Goal: Task Accomplishment & Management: Manage account settings

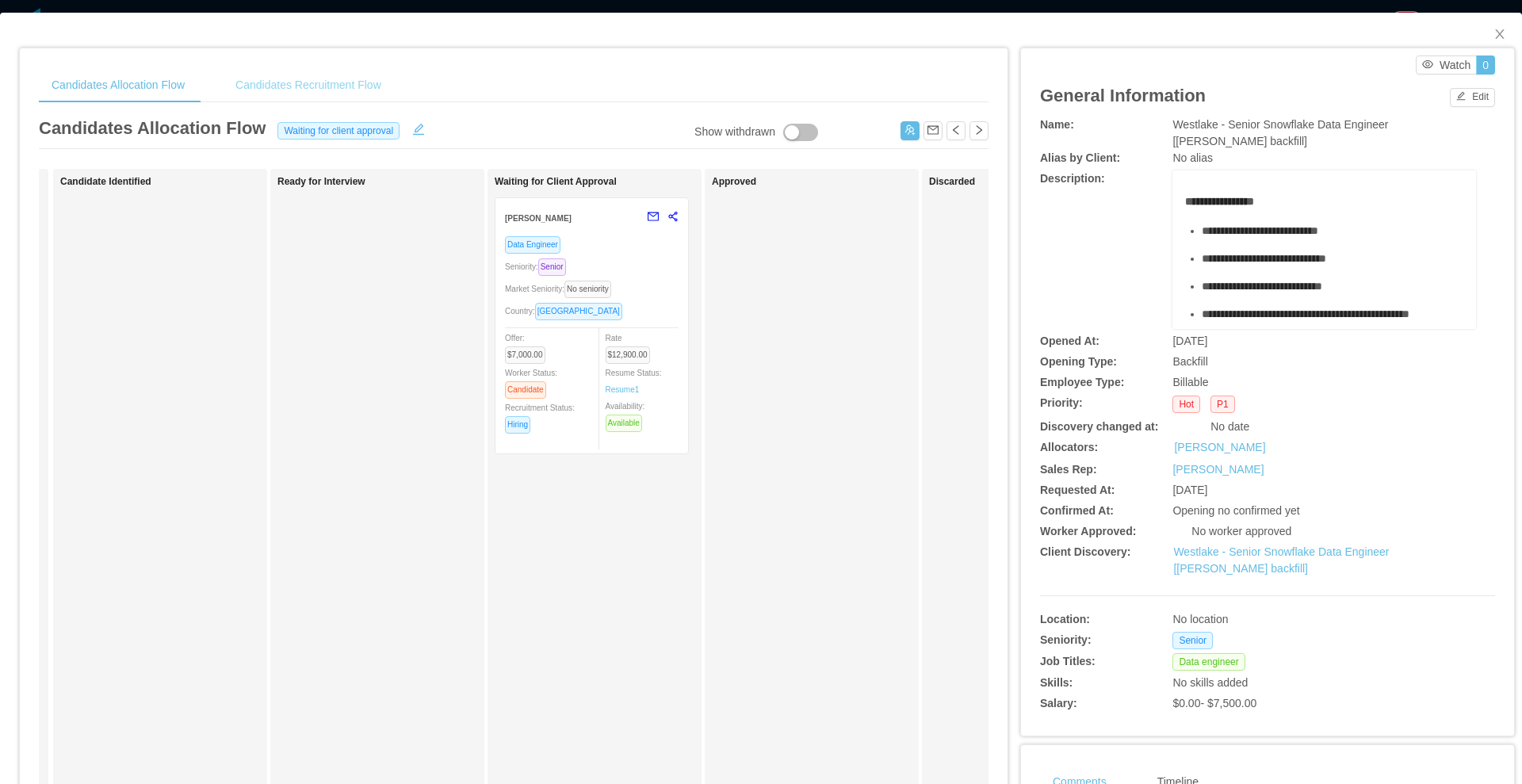
click at [361, 76] on div "Candidates Recruitment Flow" at bounding box center [308, 85] width 171 height 36
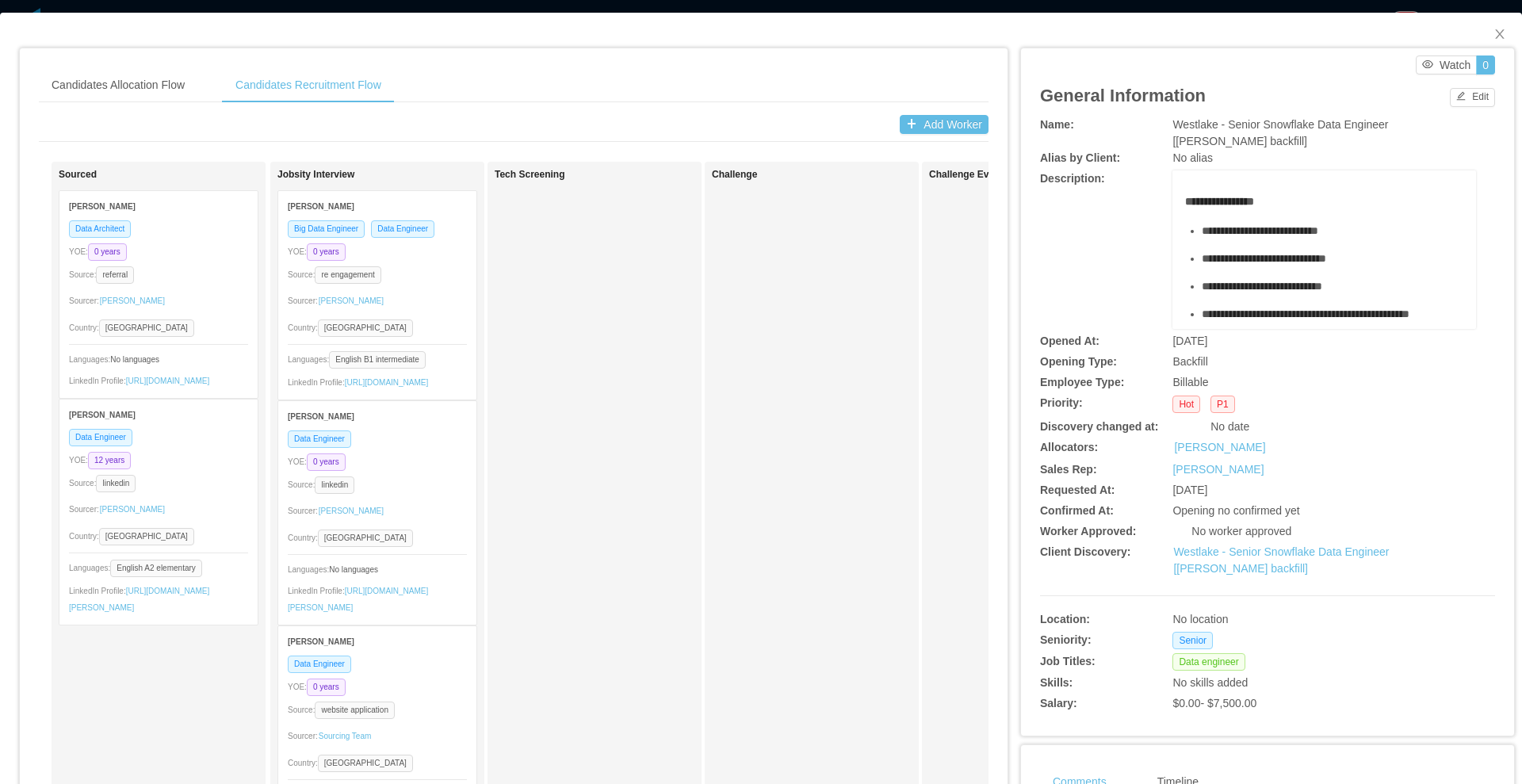
scroll to position [435, 0]
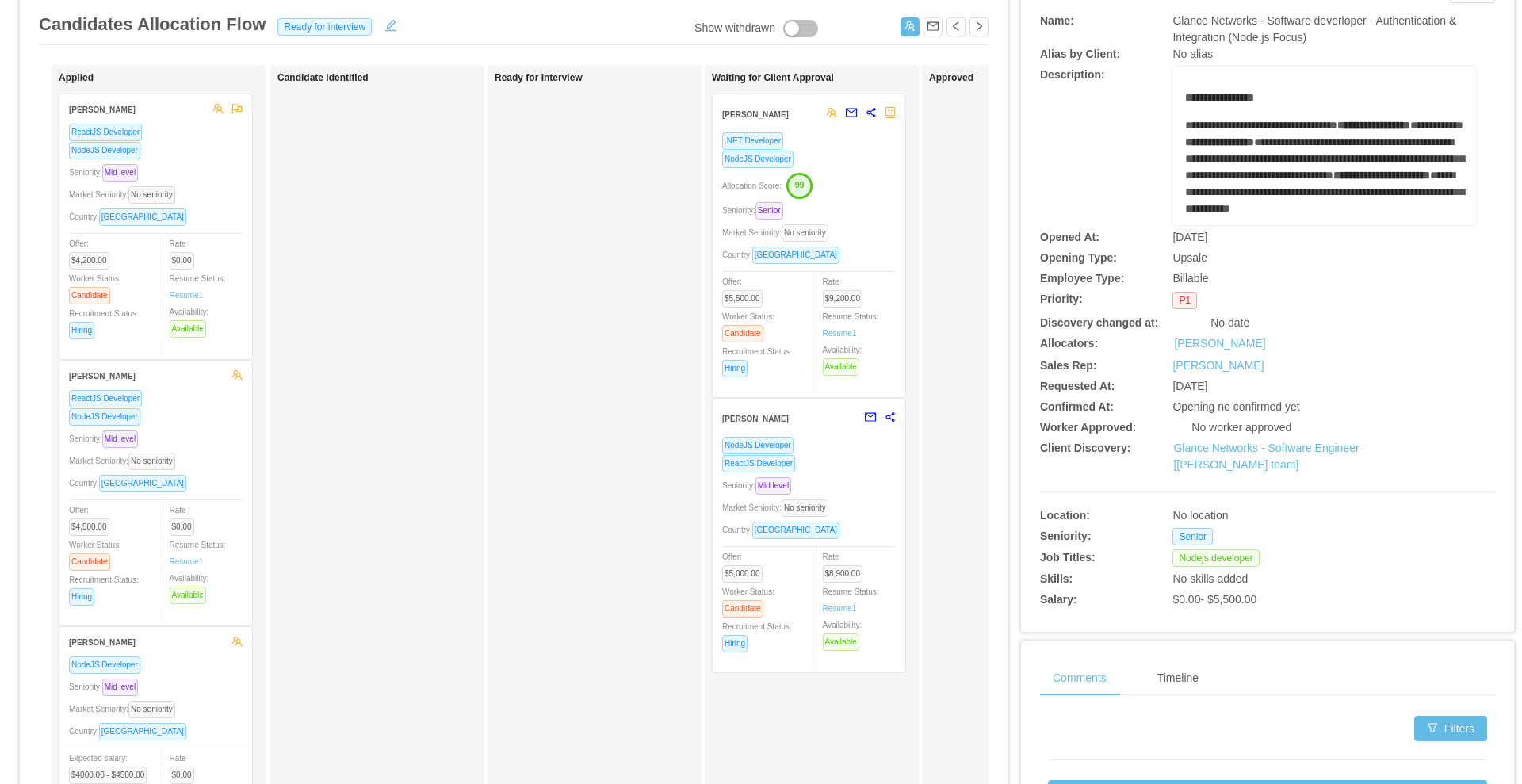
scroll to position [99, 0]
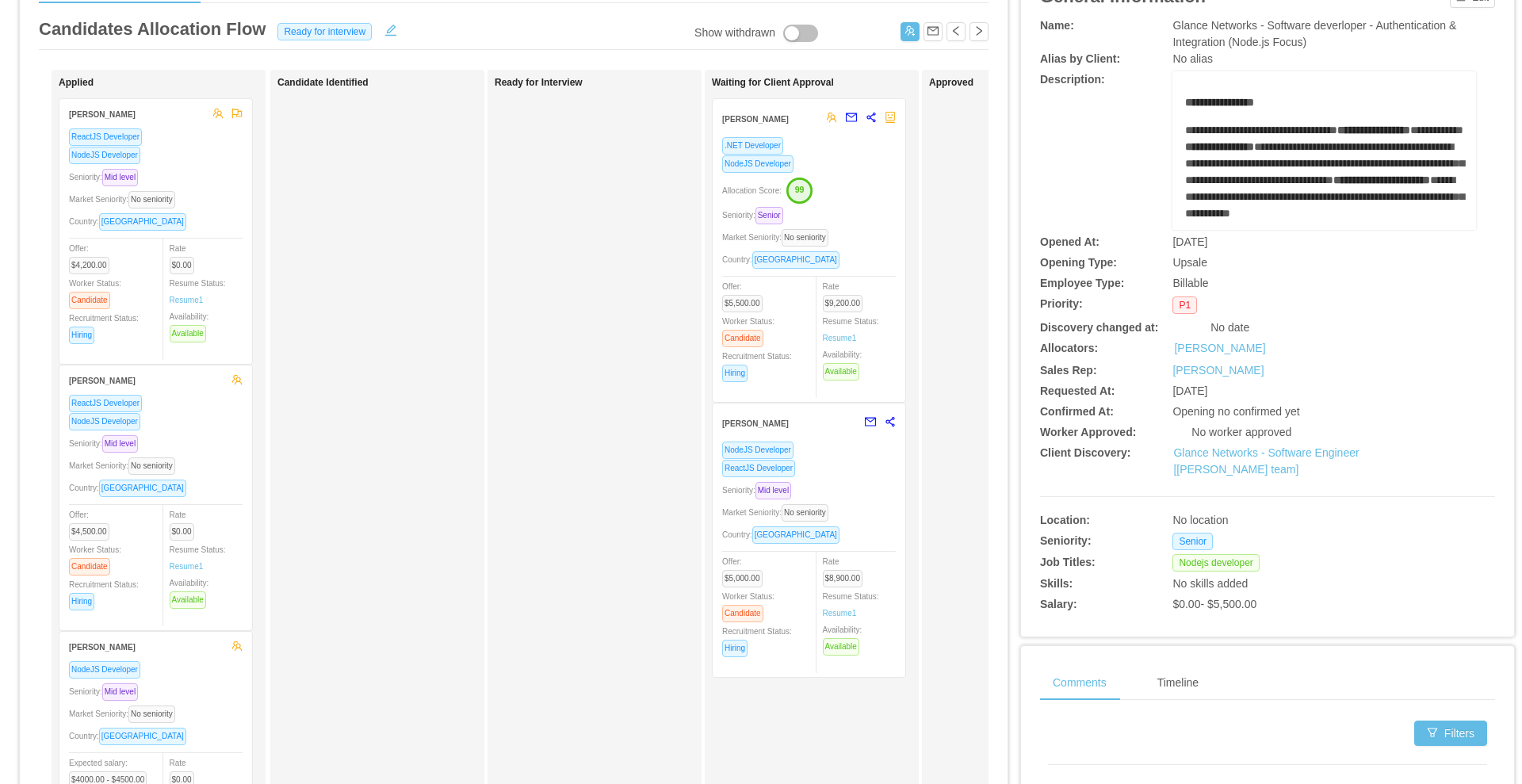
click at [836, 212] on div "Seniority: Senior" at bounding box center [809, 215] width 174 height 18
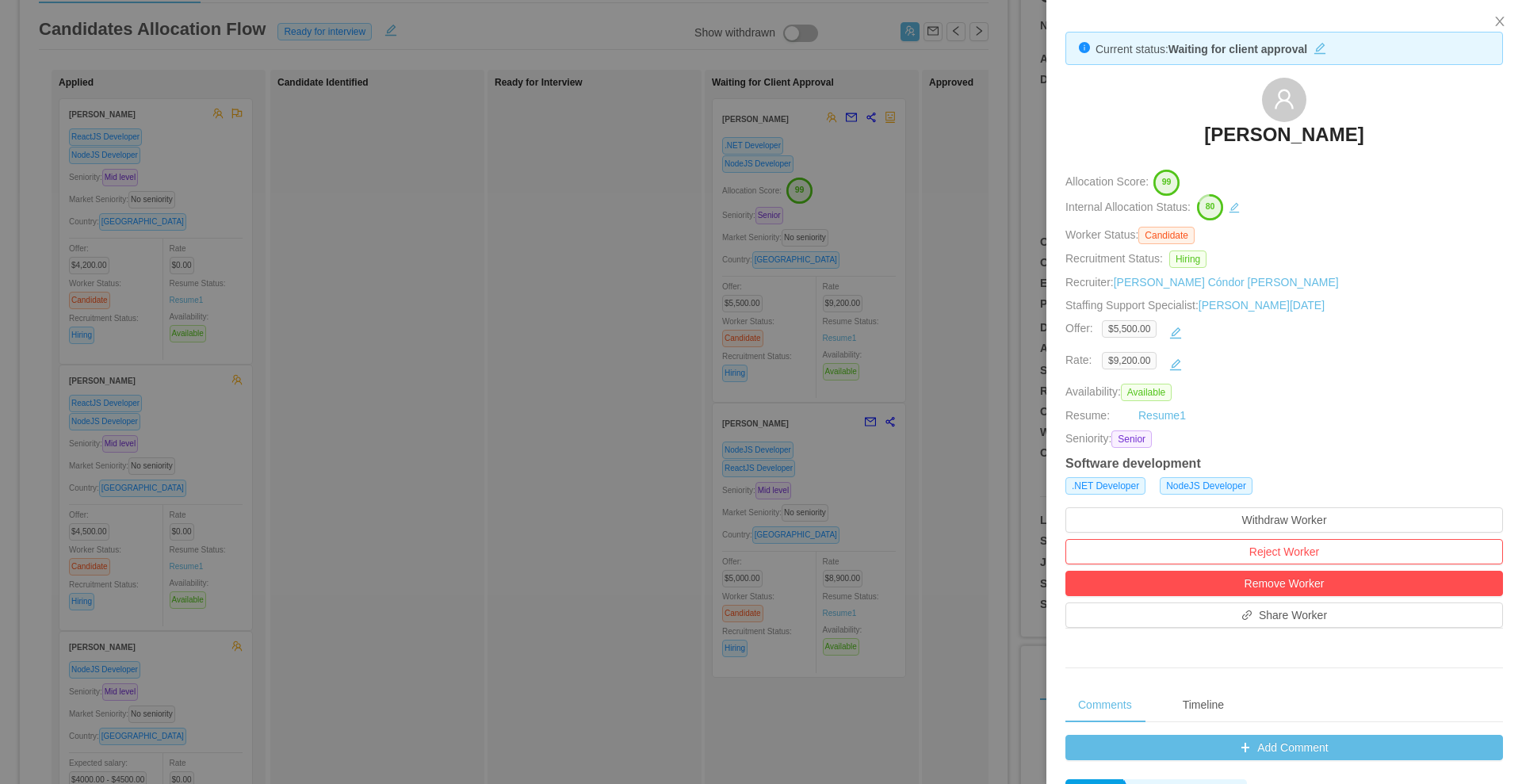
click at [852, 513] on div at bounding box center [761, 392] width 1522 height 784
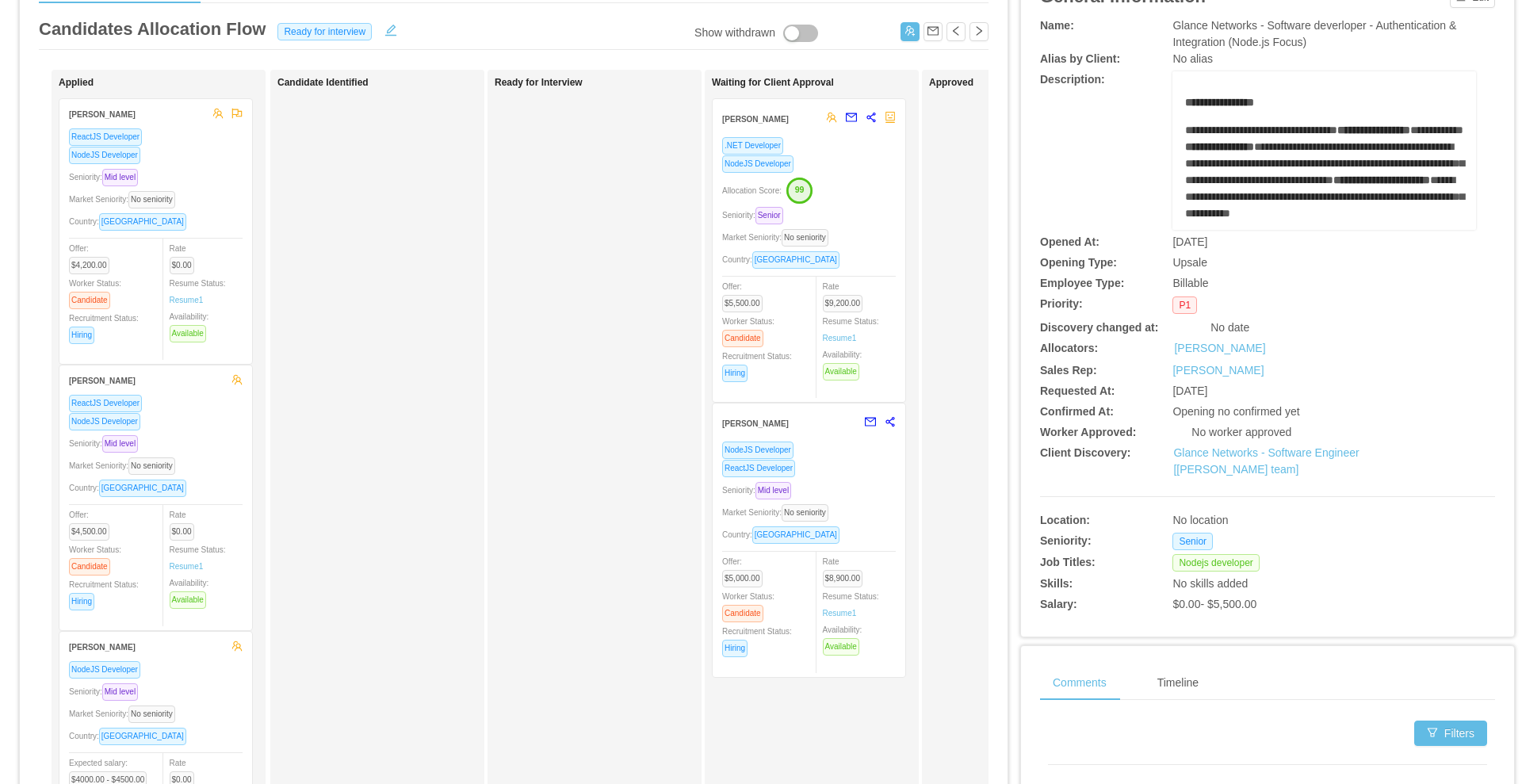
click at [850, 513] on div "Market Seniority: No seniority" at bounding box center [809, 512] width 174 height 18
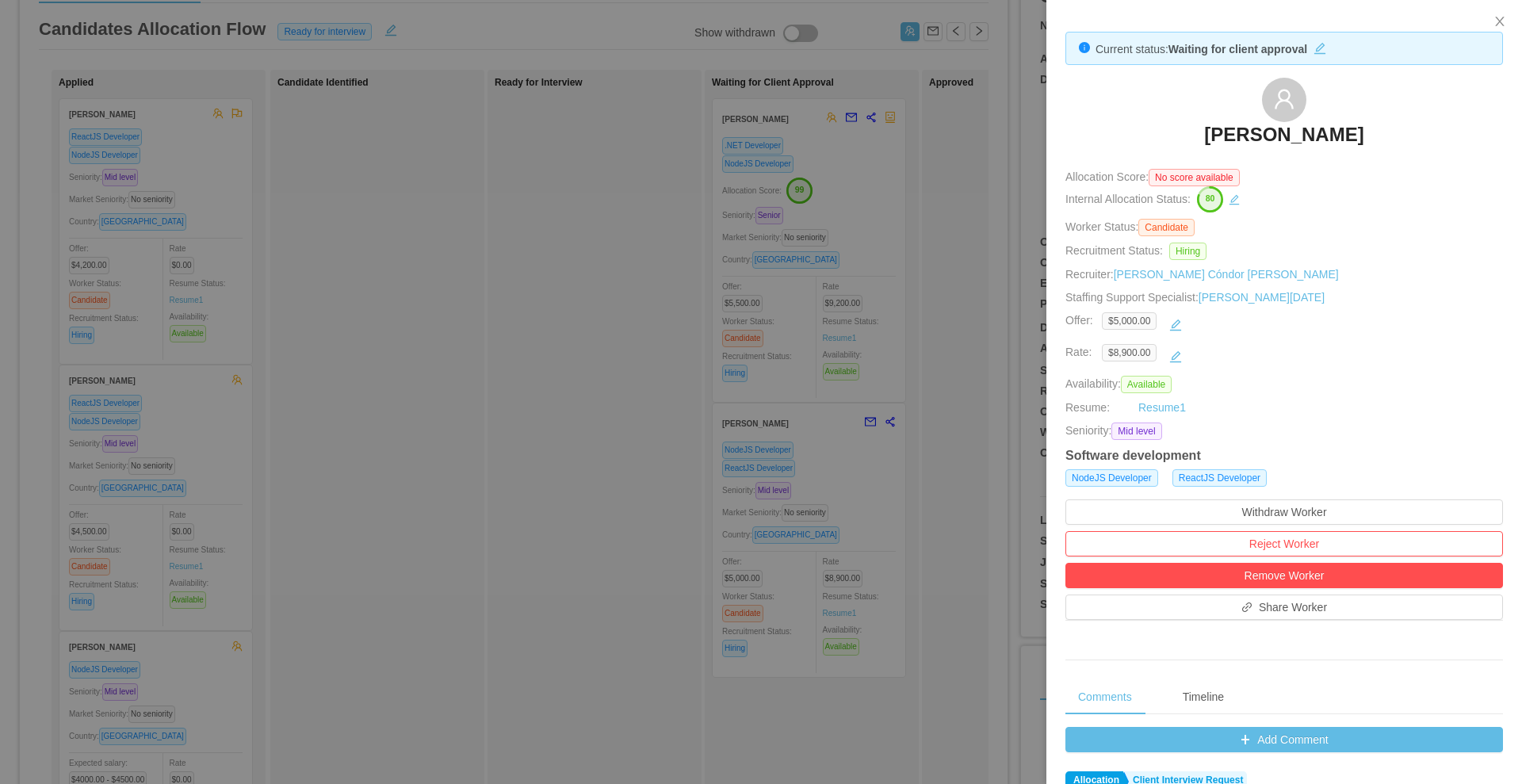
click at [605, 260] on div at bounding box center [761, 392] width 1522 height 784
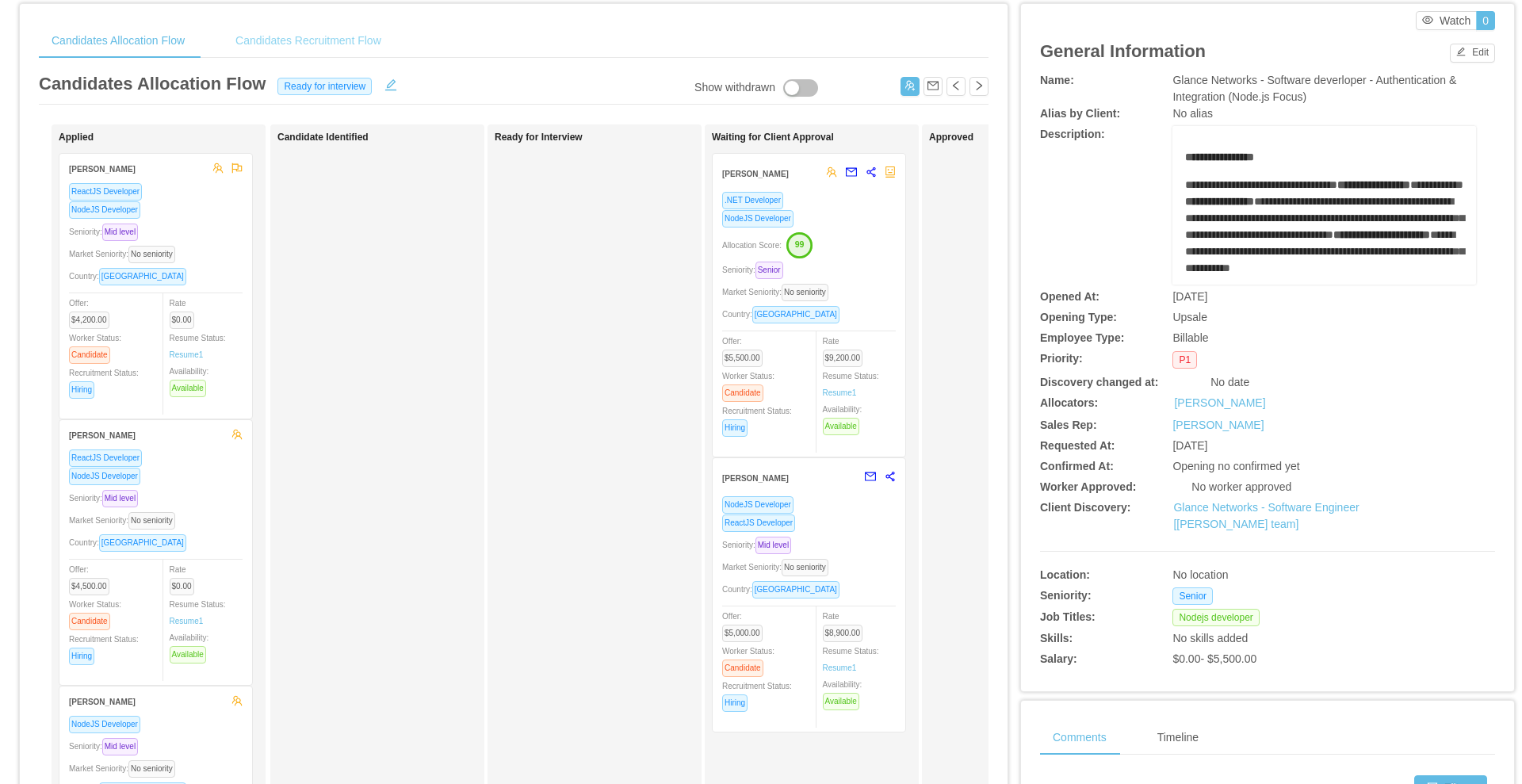
scroll to position [0, 0]
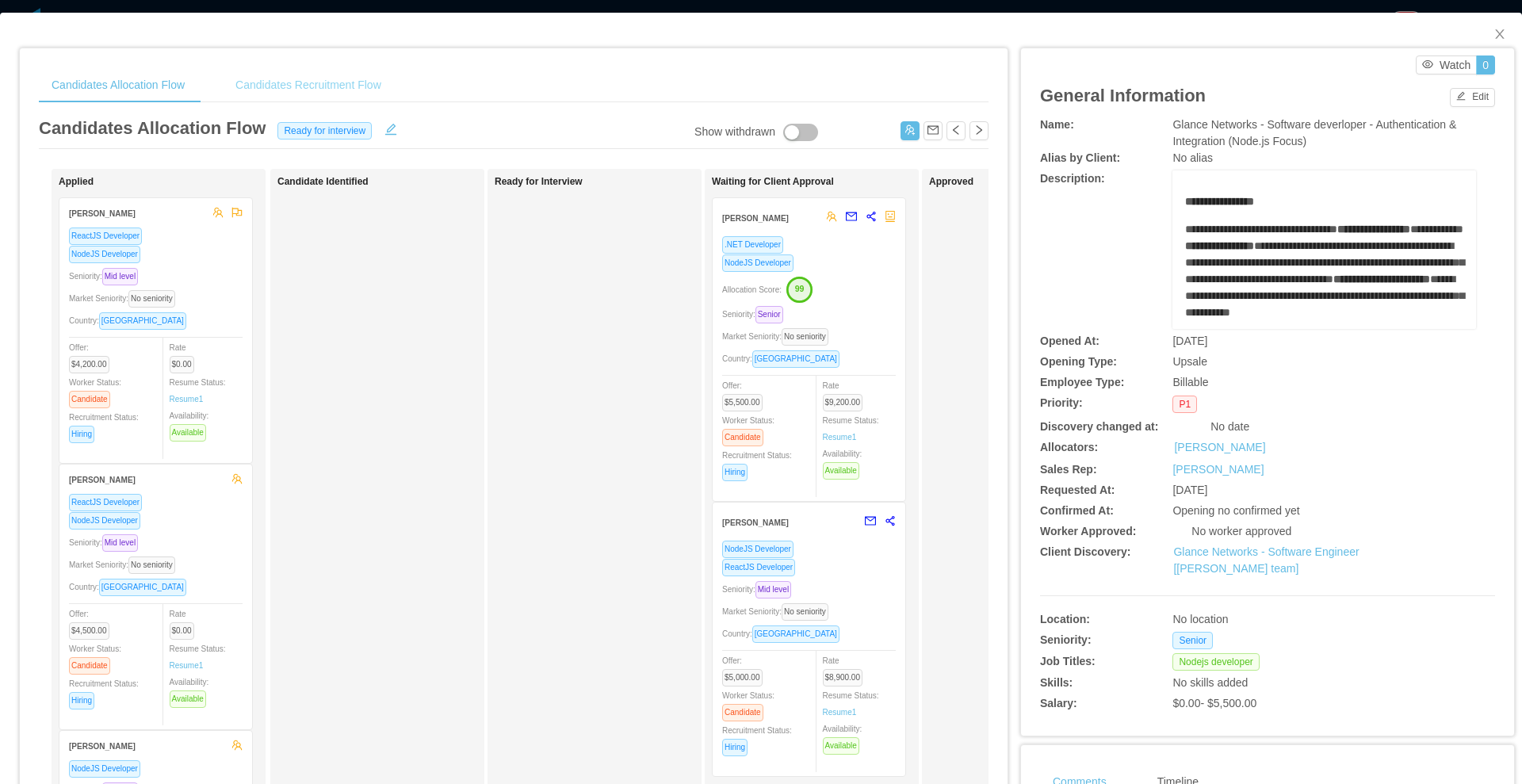
click at [320, 73] on div "Candidates Recruitment Flow" at bounding box center [308, 85] width 171 height 36
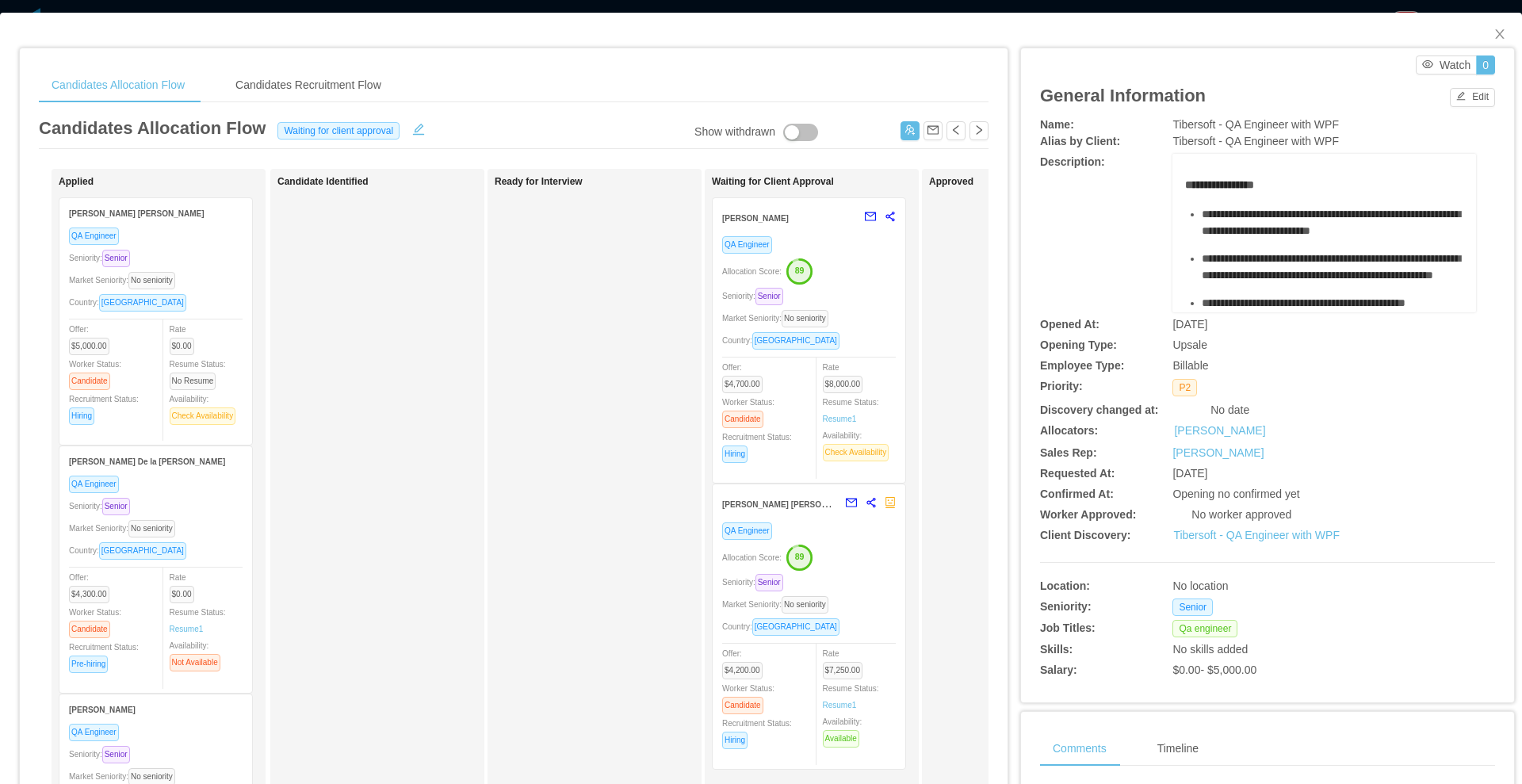
click at [858, 267] on div "Allocation Score: 89" at bounding box center [809, 270] width 174 height 25
click at [840, 276] on div "Allocation Score: 89" at bounding box center [809, 270] width 174 height 25
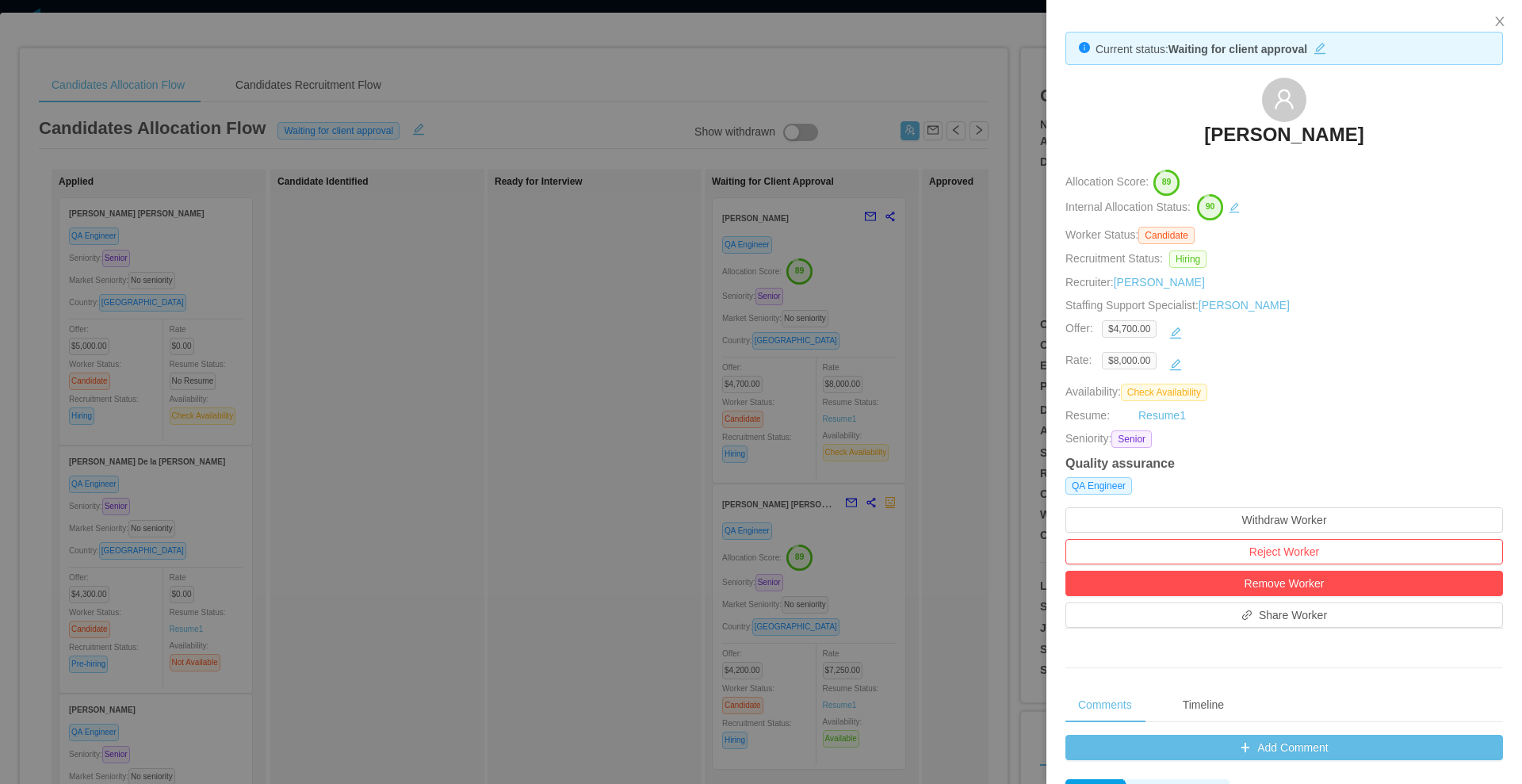
click at [805, 567] on div at bounding box center [761, 392] width 1522 height 784
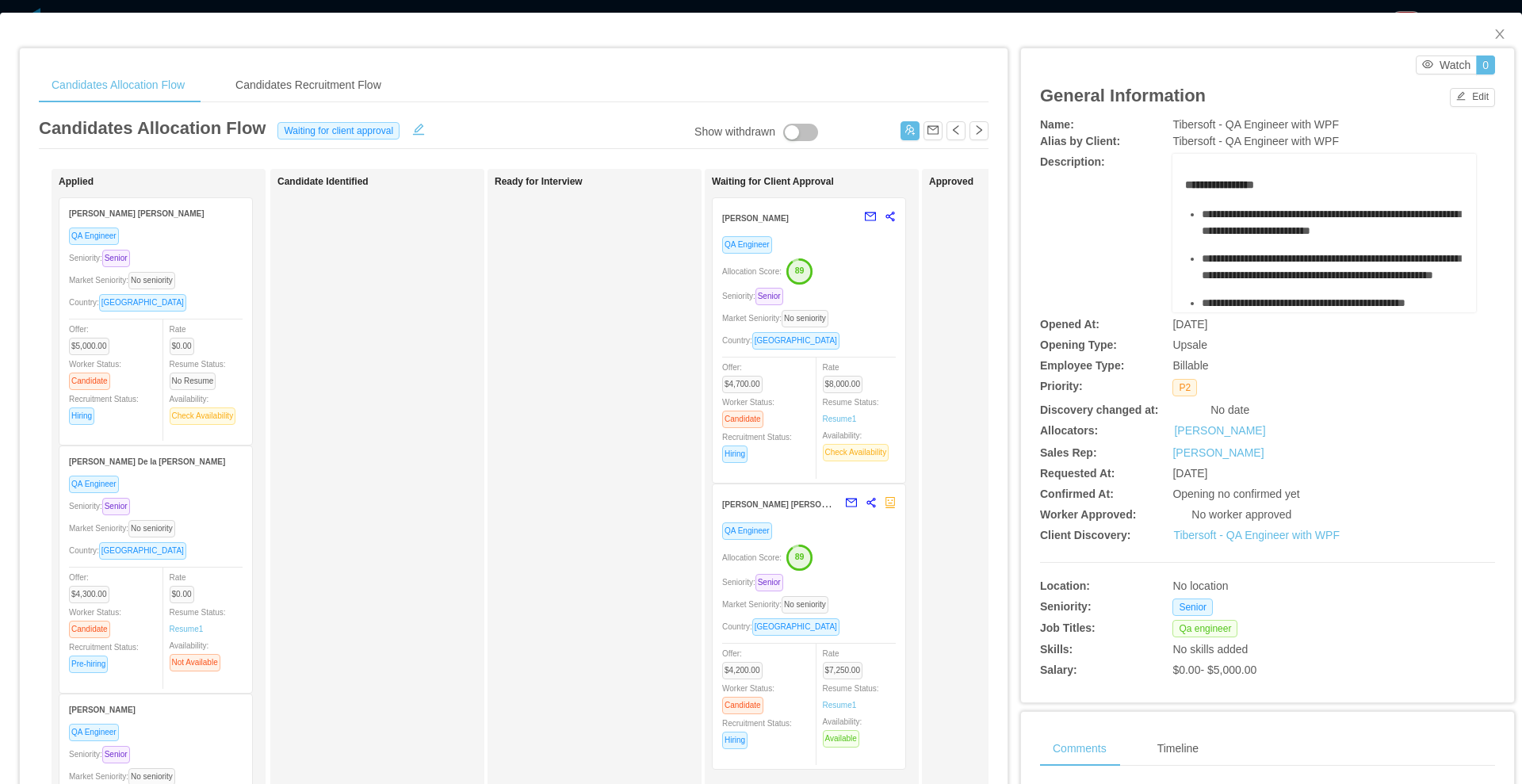
click at [845, 587] on div "Seniority: Senior" at bounding box center [809, 581] width 174 height 18
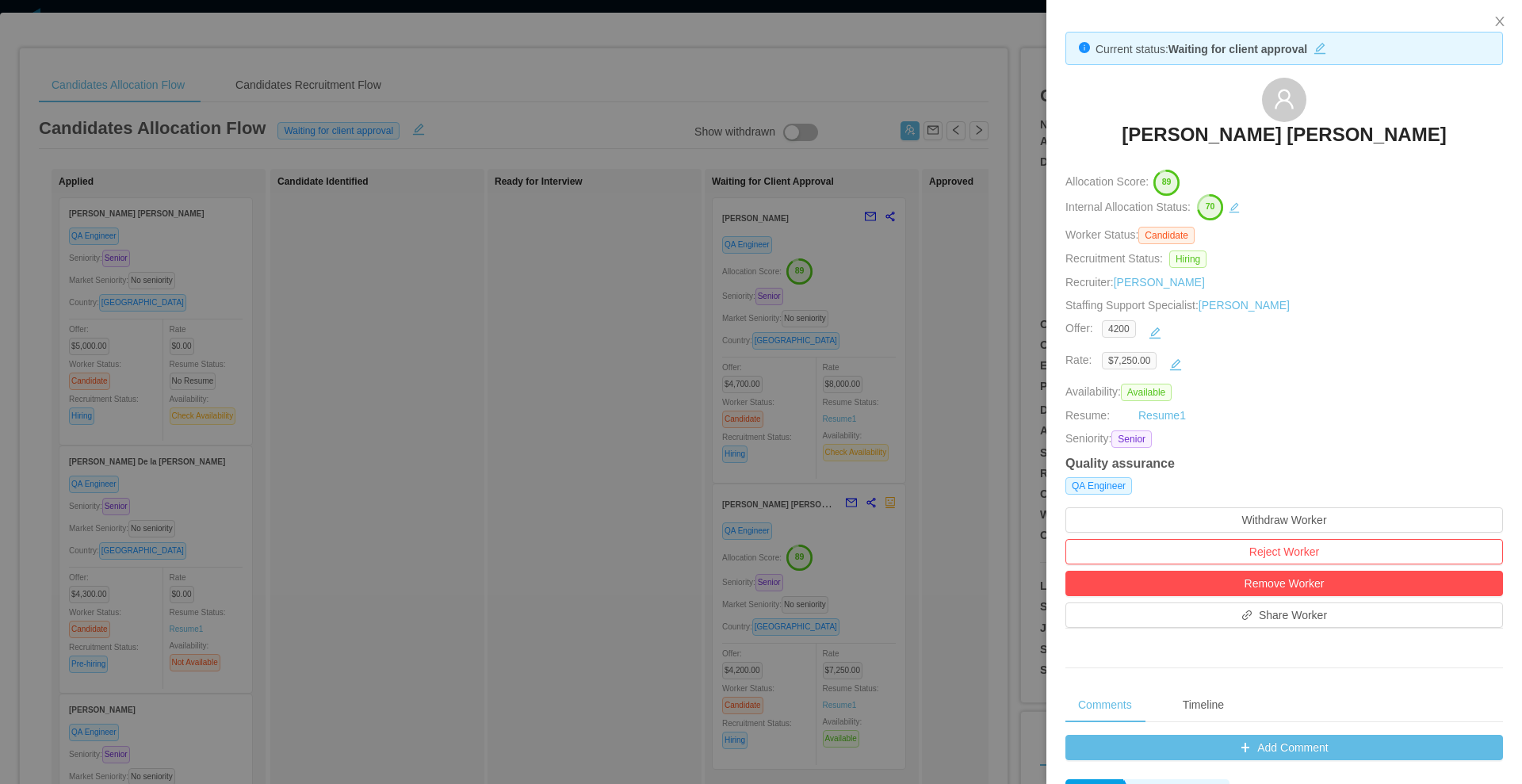
click at [359, 127] on div at bounding box center [761, 392] width 1522 height 784
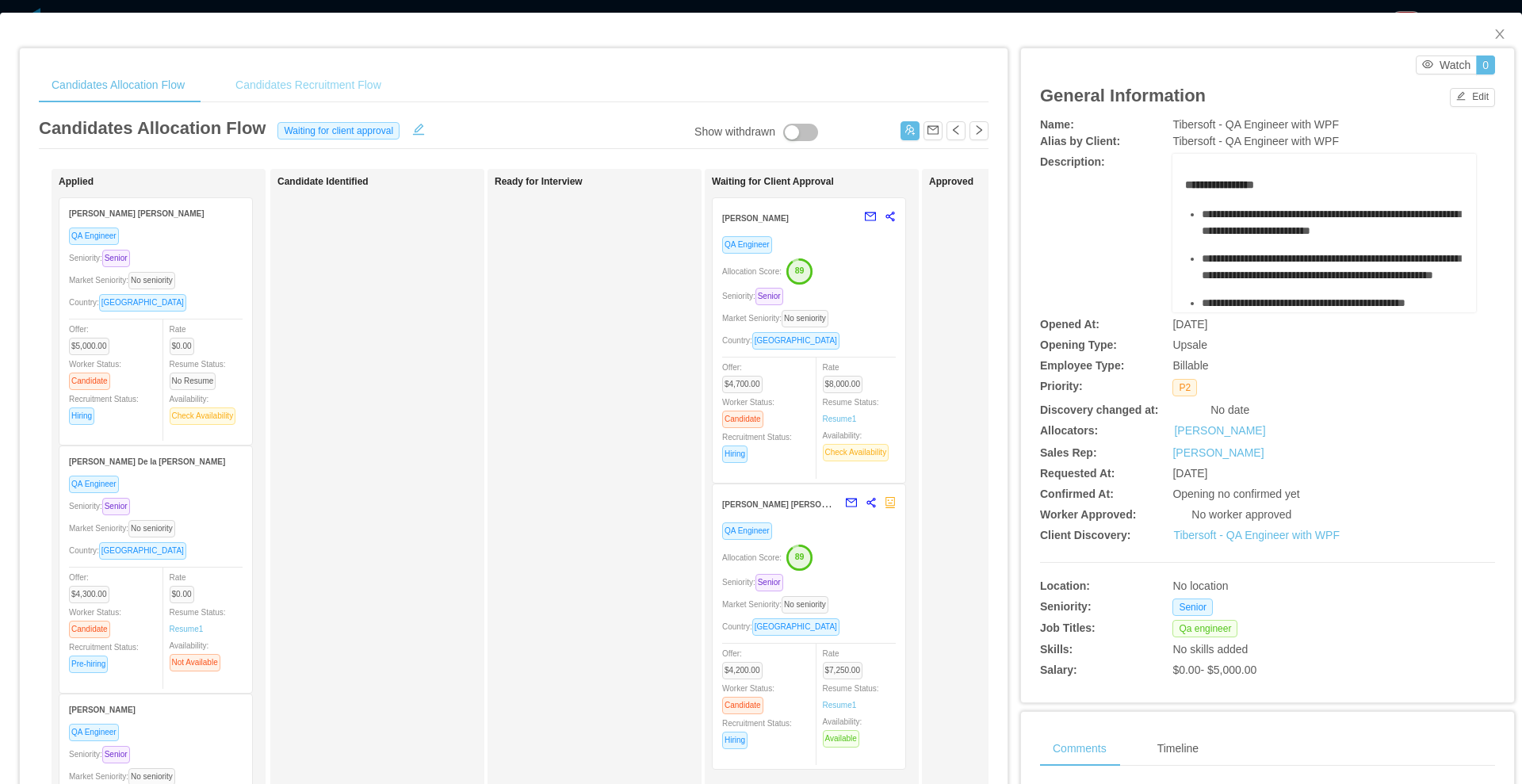
click at [275, 76] on div "Candidates Recruitment Flow" at bounding box center [308, 85] width 171 height 36
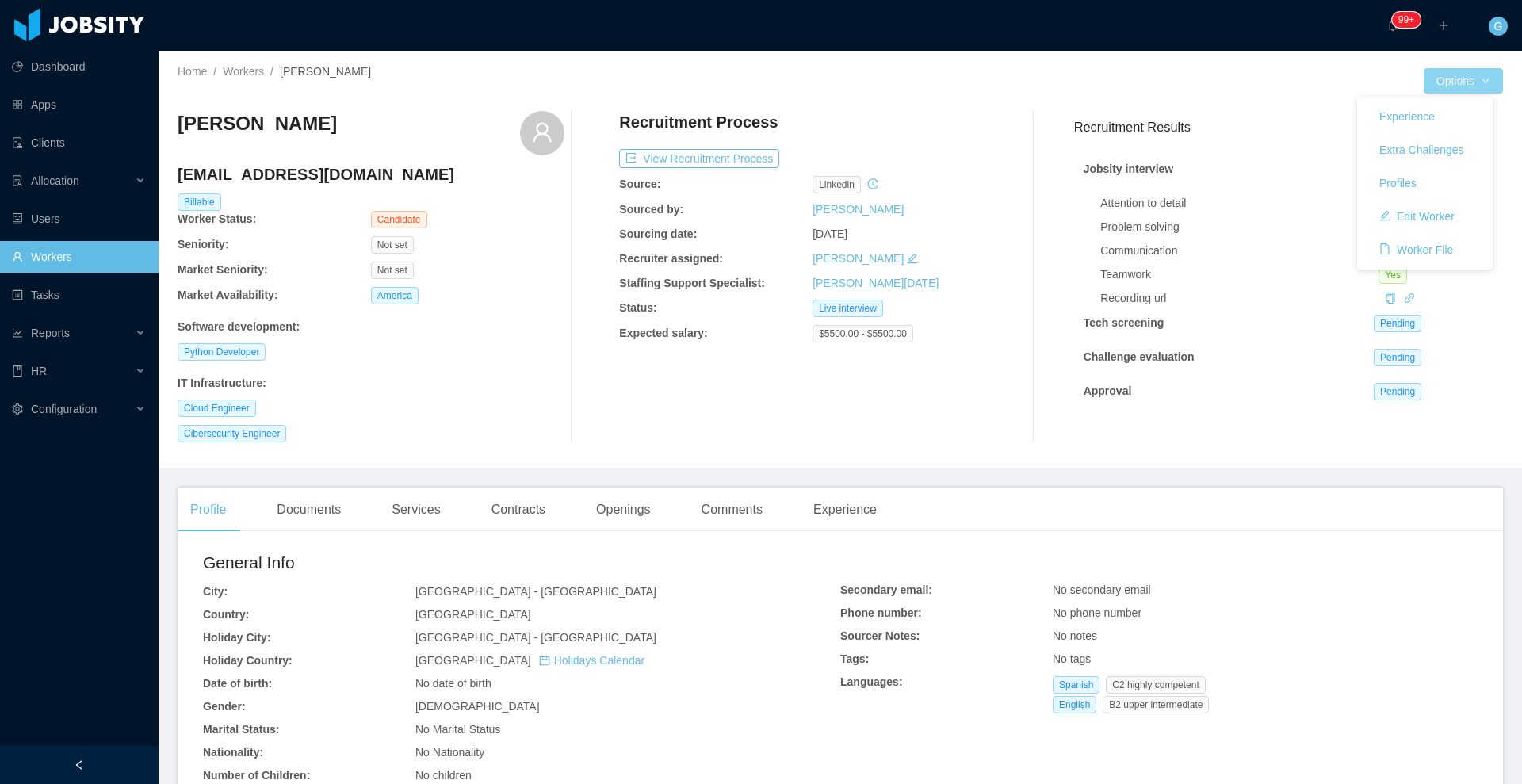
click at [1438, 89] on button "Options" at bounding box center [1463, 81] width 79 height 25
click at [713, 174] on div "Recruitment Process View Recruitment Process Source: linkedin Sourced by: [PERS…" at bounding box center [812, 276] width 387 height 331
click at [707, 159] on button "View Recruitment Process" at bounding box center [699, 159] width 160 height 19
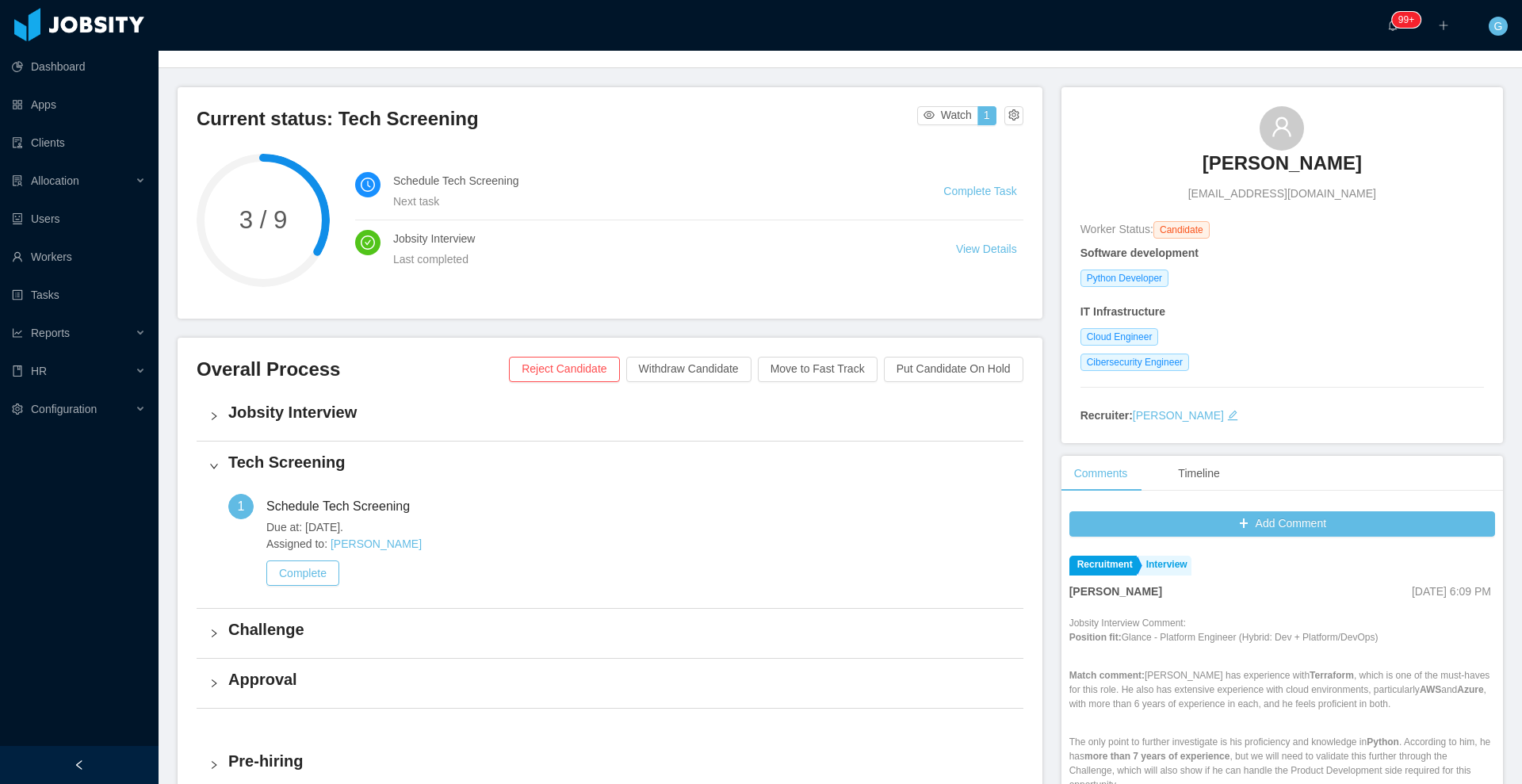
scroll to position [99, 0]
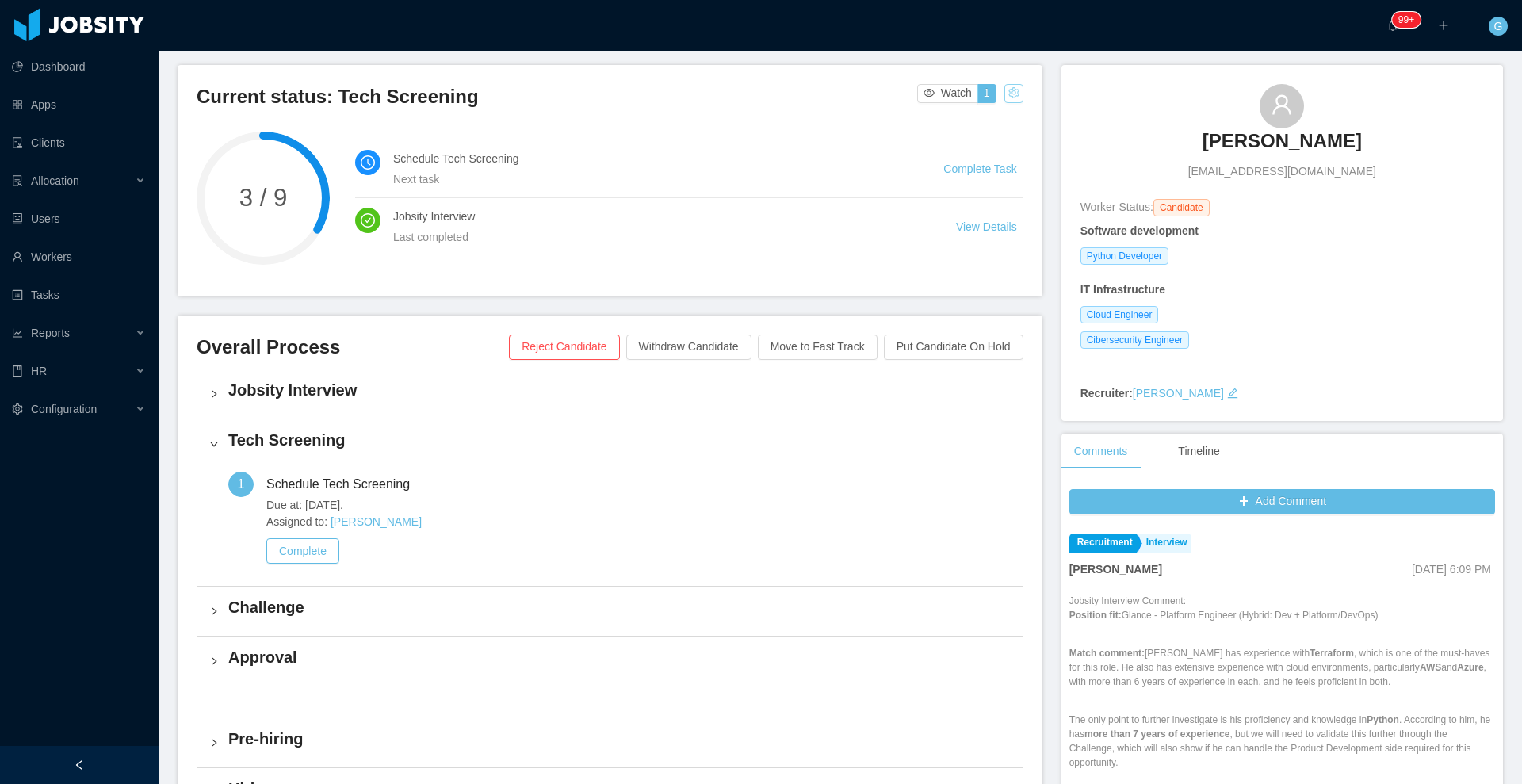
click at [1004, 99] on button "button" at bounding box center [1014, 94] width 19 height 19
click at [953, 144] on div "Change status" at bounding box center [968, 144] width 71 height 18
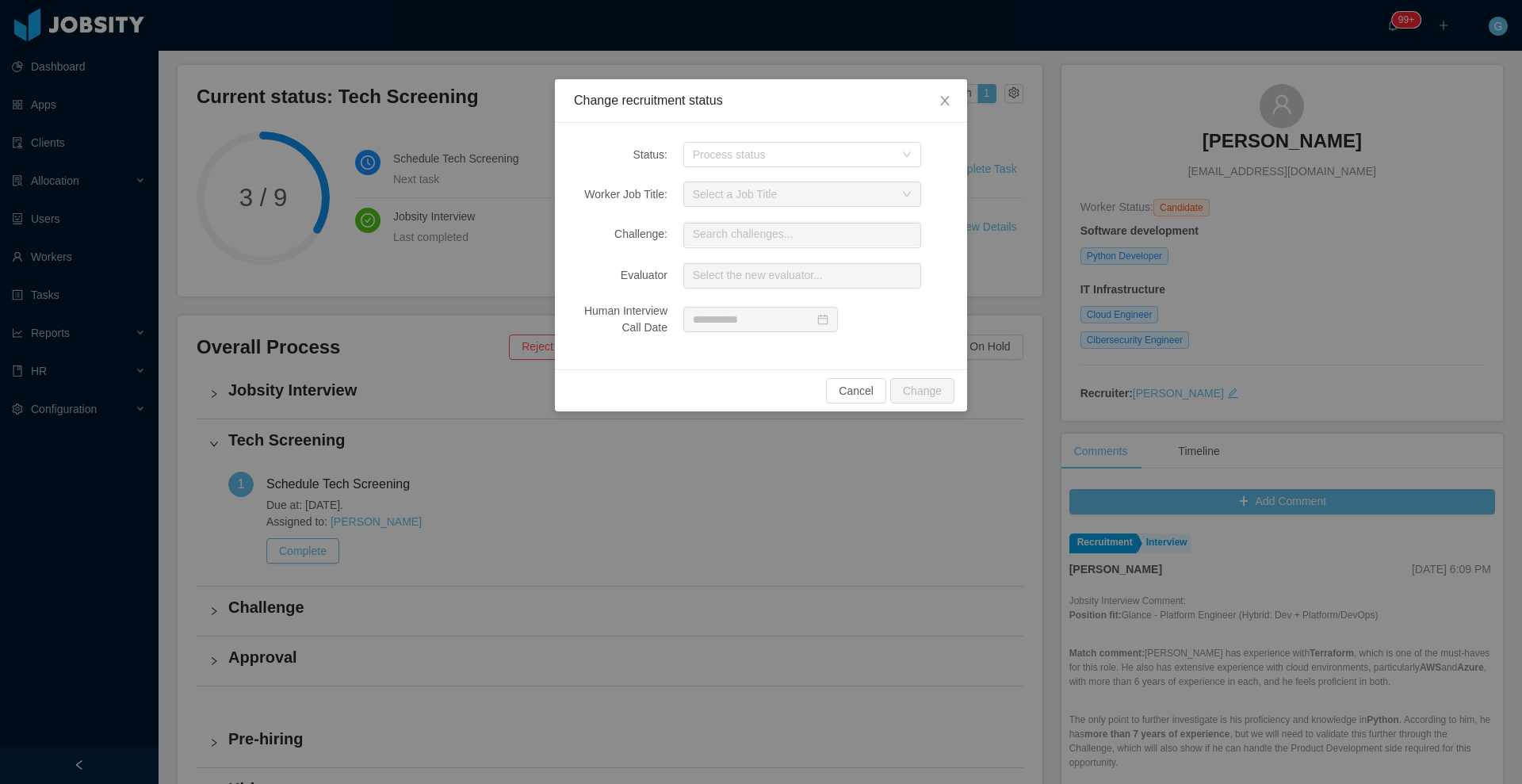
click at [709, 168] on div "Status: Process status Worker Job Title: Select a Job Title Challenge: Search c…" at bounding box center [761, 246] width 412 height 246
click at [709, 162] on div "Process status" at bounding box center [797, 154] width 209 height 24
click at [711, 259] on li "Challenge" at bounding box center [801, 262] width 238 height 25
click at [926, 389] on button "Change" at bounding box center [922, 390] width 64 height 25
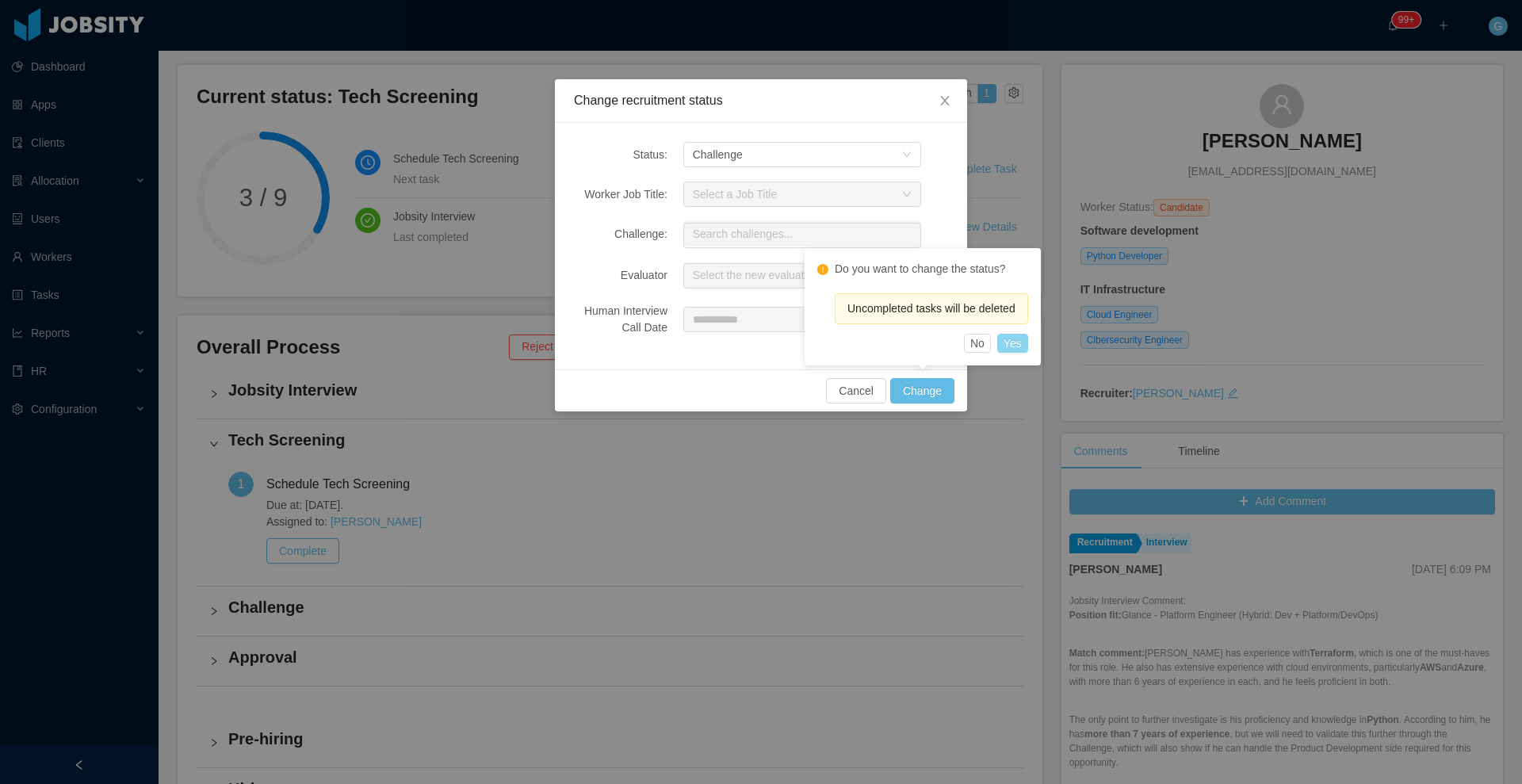
click at [1007, 340] on button "Yes" at bounding box center [1012, 343] width 31 height 19
